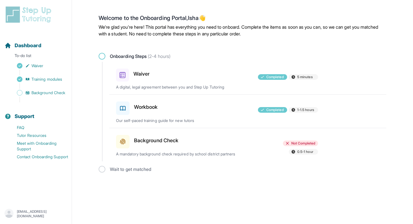
click at [164, 141] on h3 "Background Check" at bounding box center [156, 140] width 44 height 8
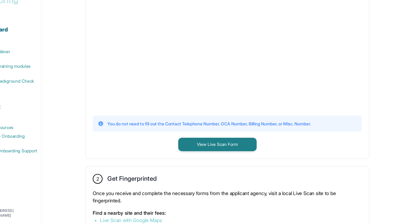
scroll to position [153, 0]
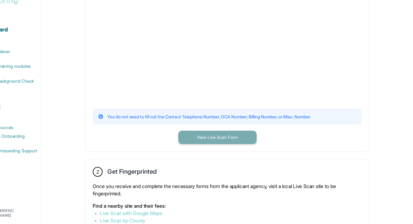
click at [233, 143] on button "View Live Scan Form" at bounding box center [233, 144] width 72 height 12
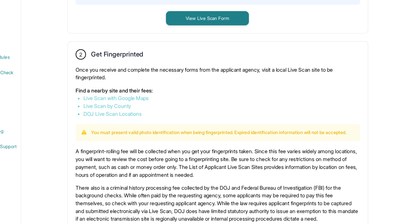
scroll to position [252, 0]
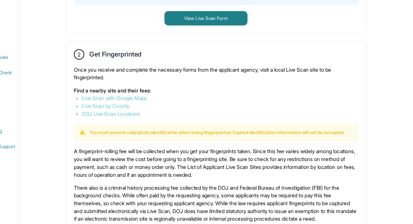
click at [181, 112] on link "Live Scan with Google Maps" at bounding box center [154, 115] width 57 height 6
click at [151, 121] on link "Live Scan by County" at bounding box center [146, 122] width 41 height 6
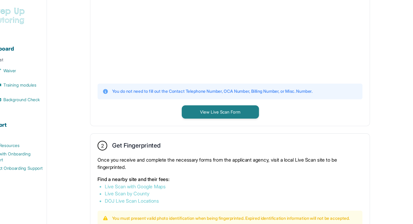
scroll to position [191, 0]
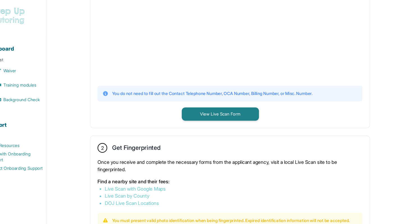
click at [153, 188] on link "DOJ Live Scan Locations" at bounding box center [151, 189] width 51 height 6
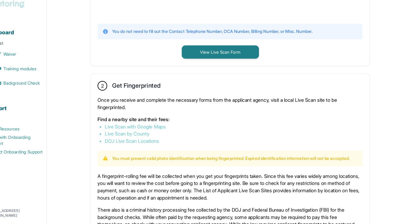
scroll to position [243, 0]
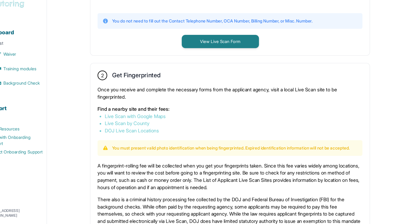
click at [158, 122] on link "Live Scan with Google Maps" at bounding box center [154, 123] width 57 height 6
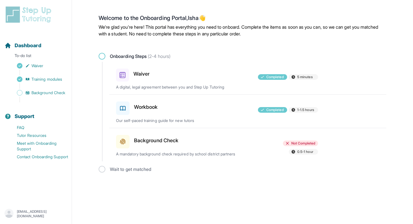
click at [152, 141] on h3 "Background Check" at bounding box center [156, 140] width 44 height 8
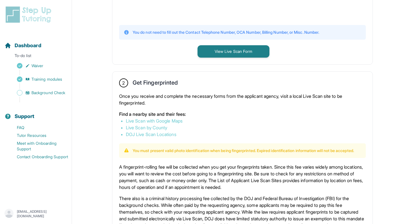
scroll to position [248, 0]
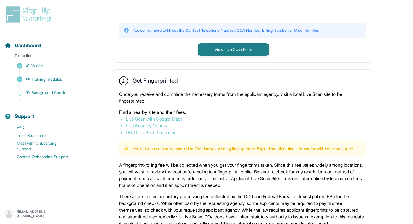
click at [154, 133] on link "DOJ Live Scan Locations" at bounding box center [151, 132] width 51 height 6
